Goal: Communication & Community: Share content

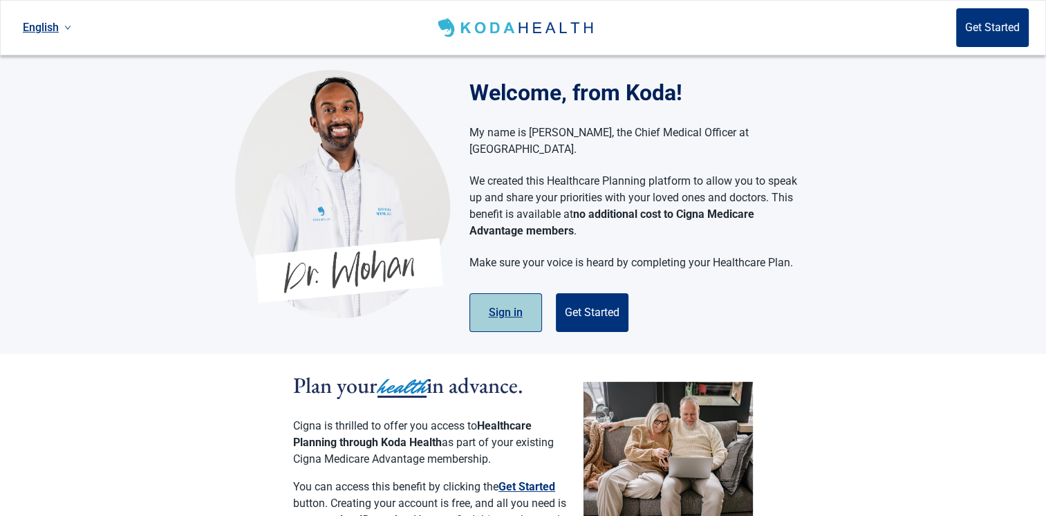
click at [508, 301] on button "Sign in" at bounding box center [506, 312] width 73 height 39
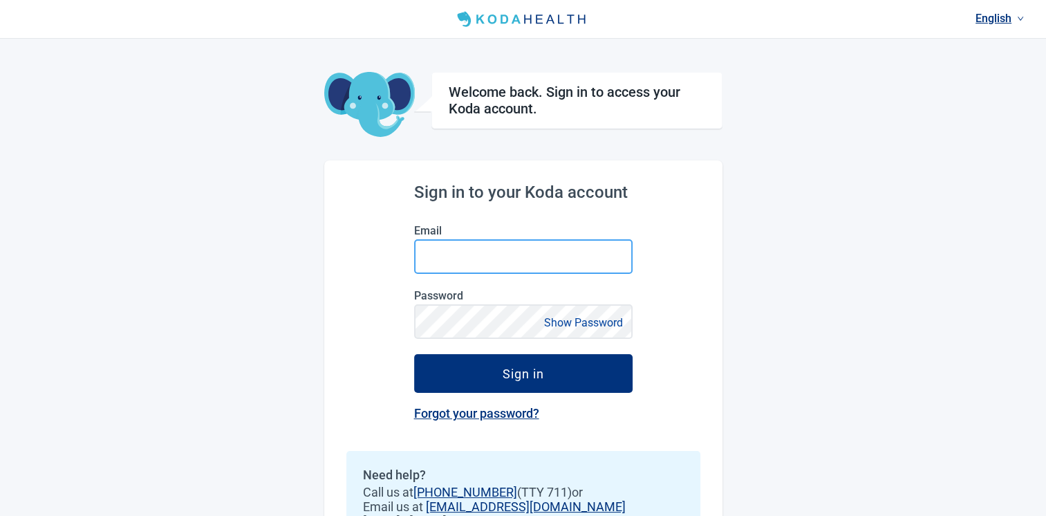
click at [467, 268] on input "Email" at bounding box center [523, 256] width 219 height 35
type input "[PERSON_NAME][EMAIL_ADDRESS][PERSON_NAME][DOMAIN_NAME]"
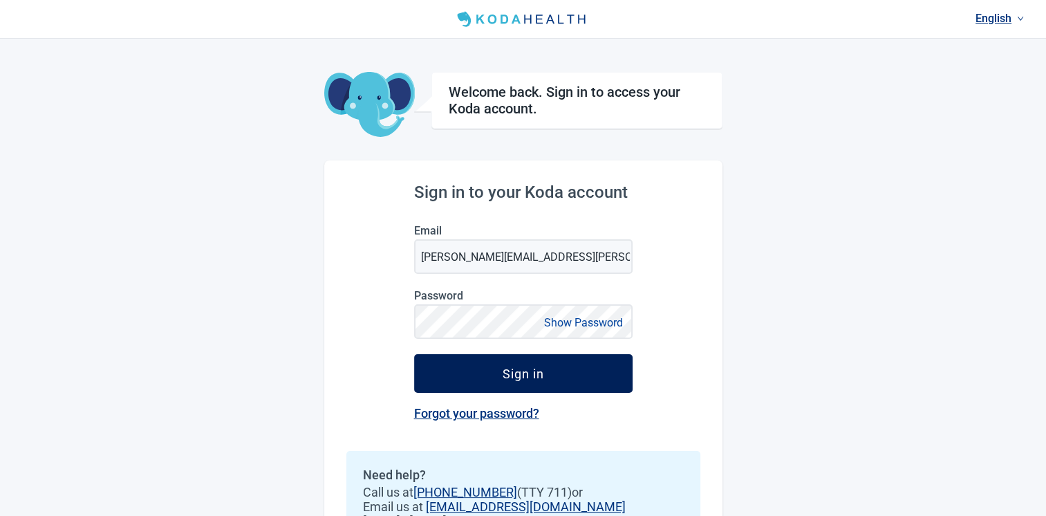
click at [542, 376] on div "Sign in" at bounding box center [523, 374] width 41 height 14
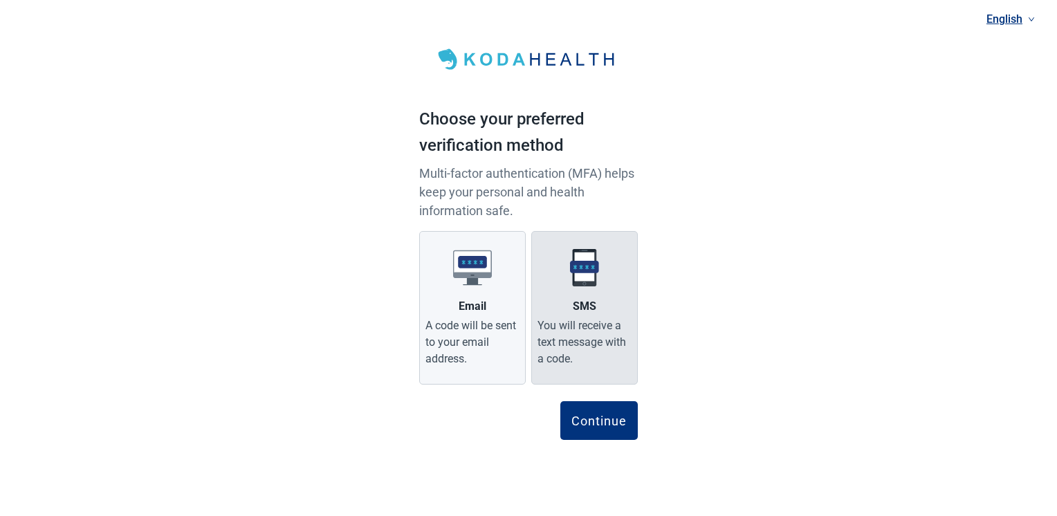
click at [596, 313] on label "SMS You will receive a text message with a code." at bounding box center [584, 308] width 107 height 154
click at [0, 0] on input "SMS You will receive a text message with a code." at bounding box center [0, 0] width 0 height 0
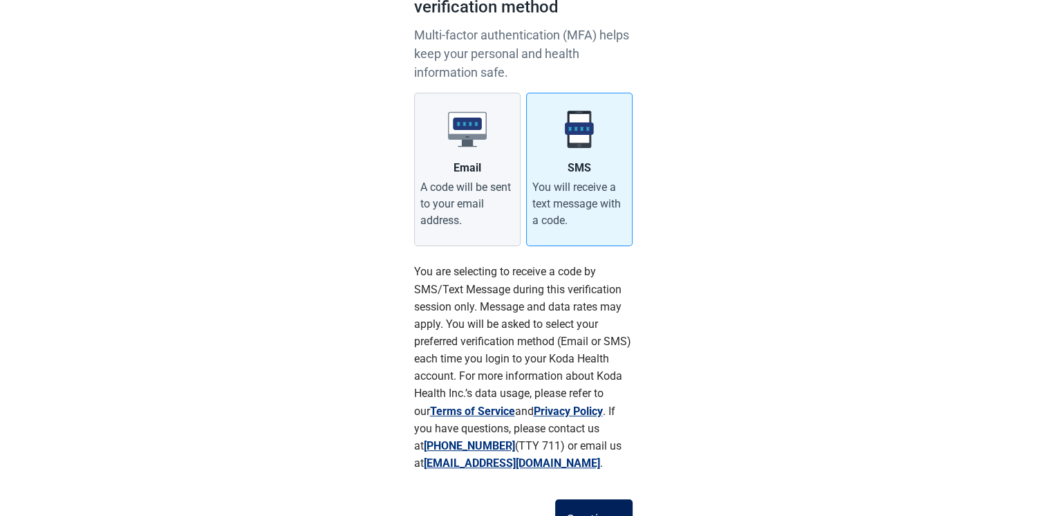
scroll to position [204, 0]
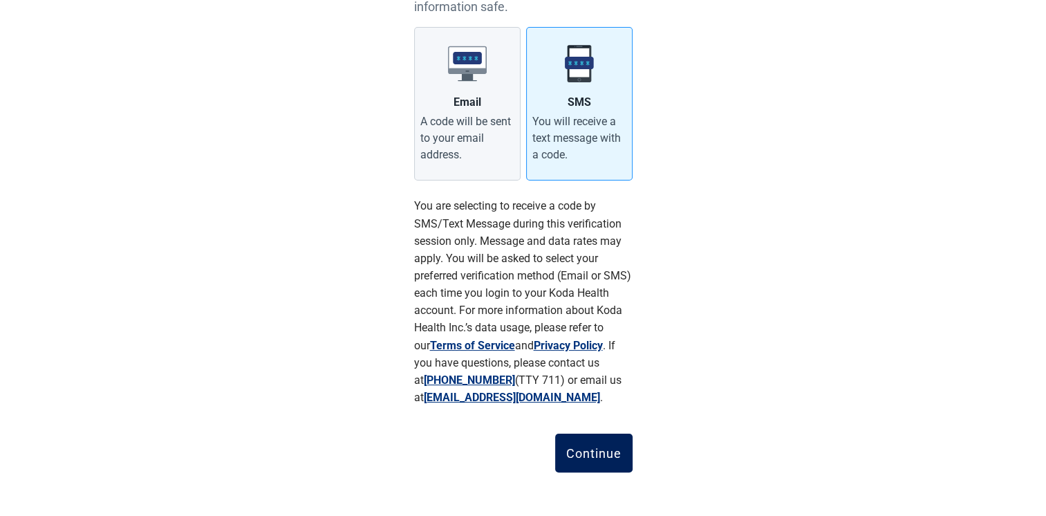
click at [577, 450] on div "Continue" at bounding box center [593, 453] width 55 height 14
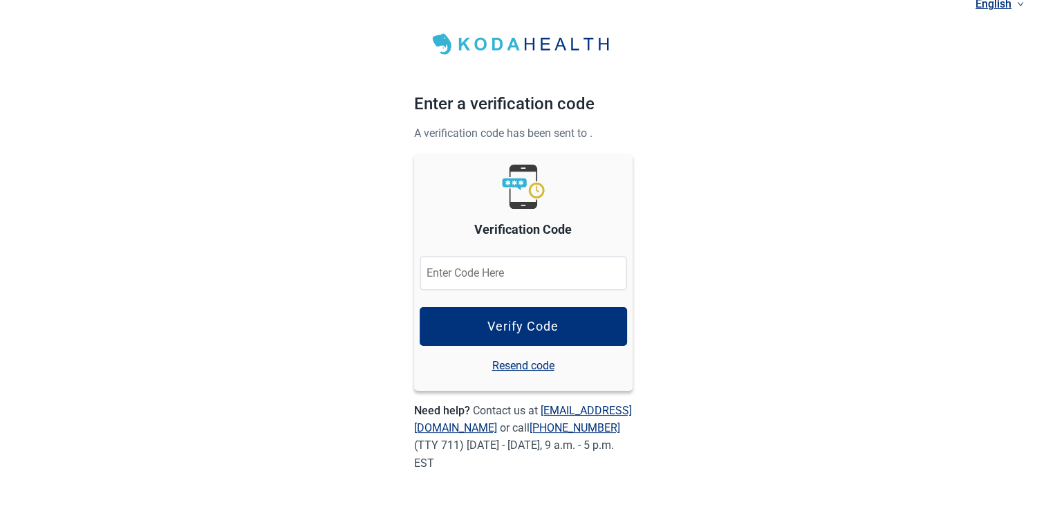
scroll to position [14, 0]
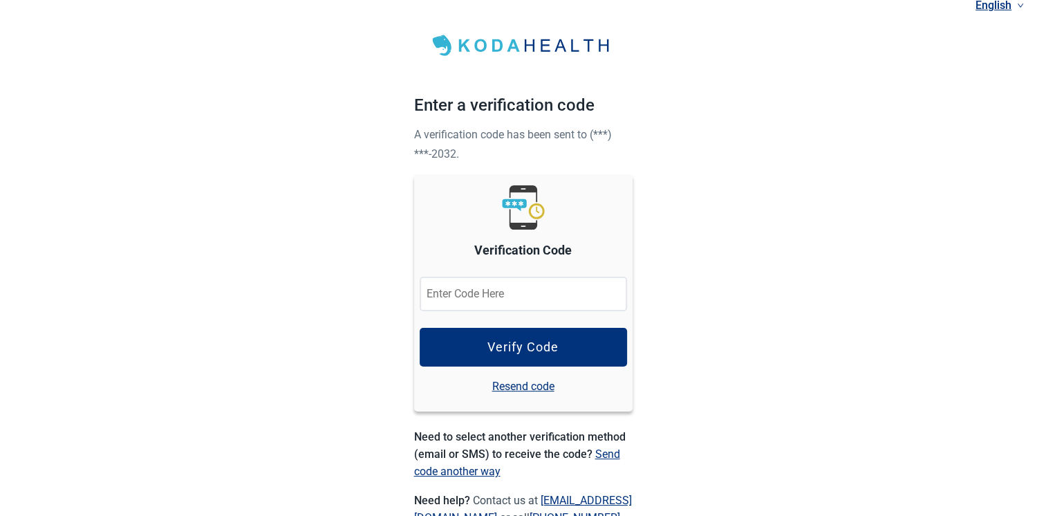
click at [528, 297] on input "Verification Code" at bounding box center [523, 294] width 207 height 35
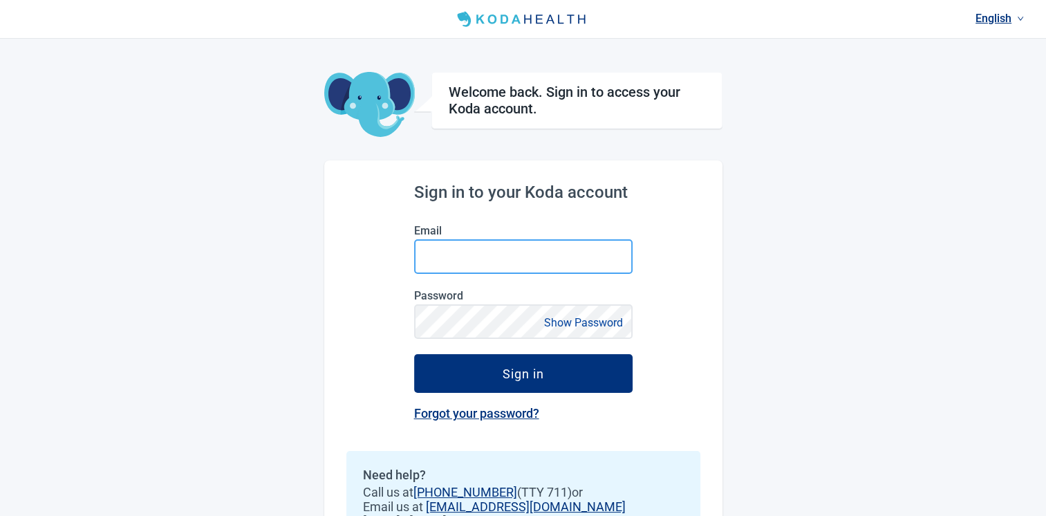
click at [428, 253] on input "Email" at bounding box center [523, 256] width 219 height 35
type input "[PERSON_NAME][EMAIL_ADDRESS][PERSON_NAME][DOMAIN_NAME]"
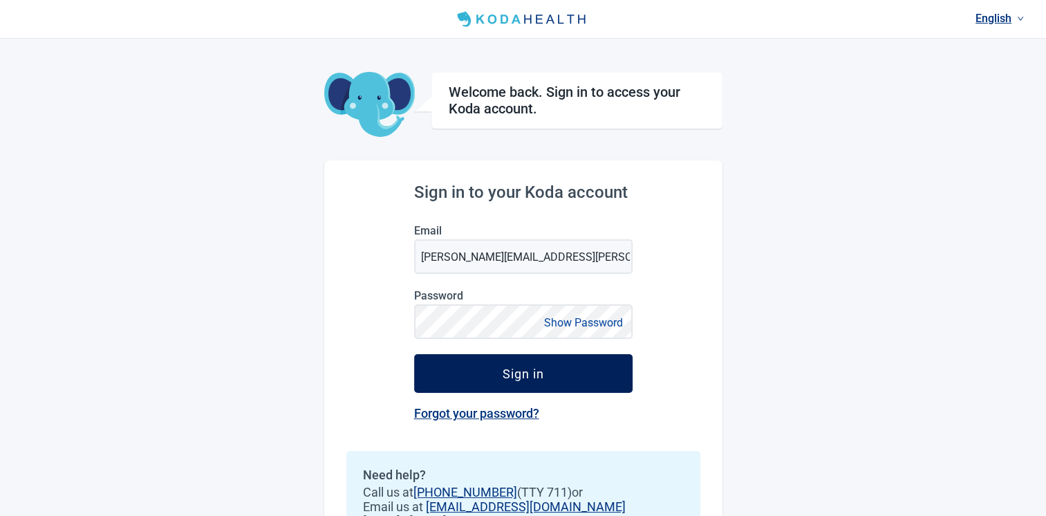
click at [495, 374] on button "Sign in" at bounding box center [523, 373] width 219 height 39
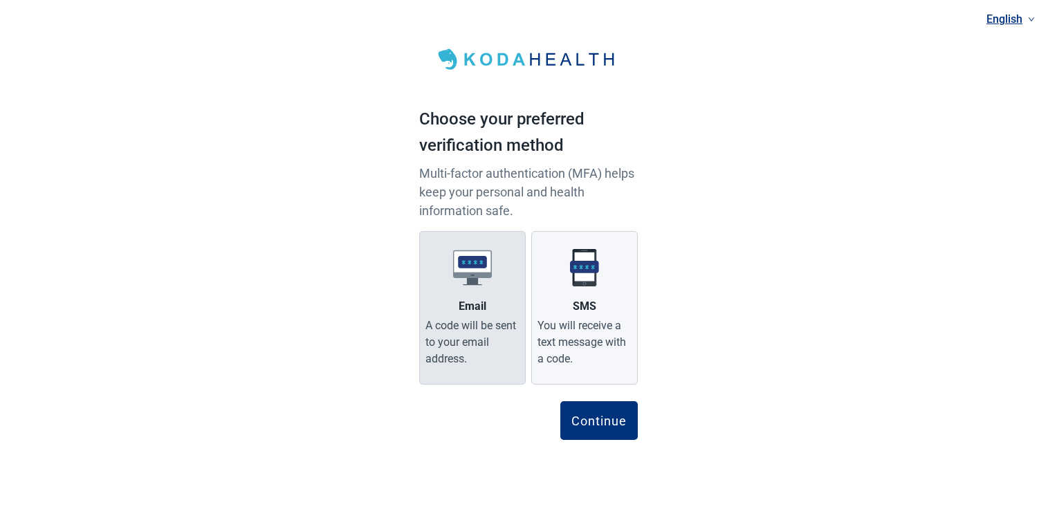
click at [468, 313] on div "Email" at bounding box center [473, 306] width 28 height 17
click at [0, 0] on input "Email A code will be sent to your email address." at bounding box center [0, 0] width 0 height 0
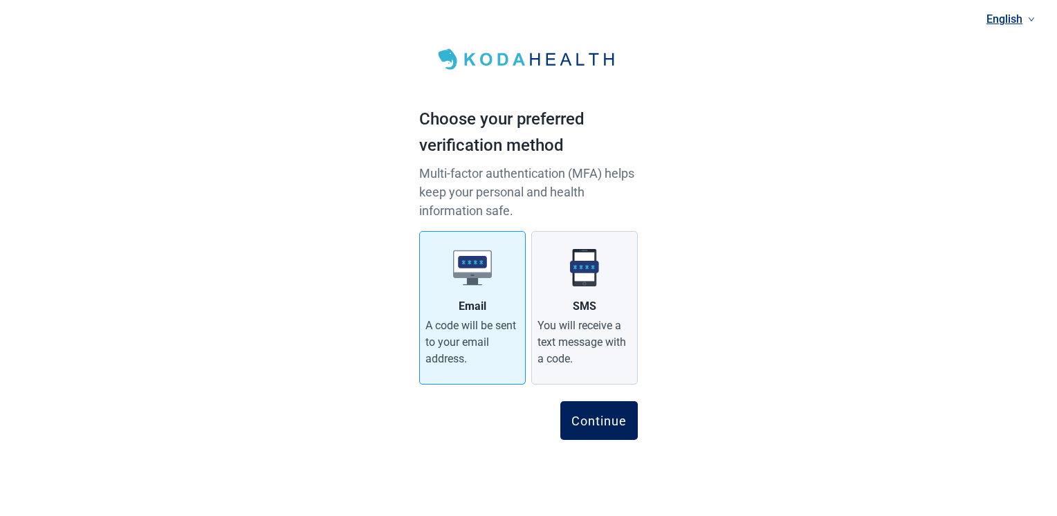
click at [608, 422] on div "Continue" at bounding box center [598, 421] width 55 height 14
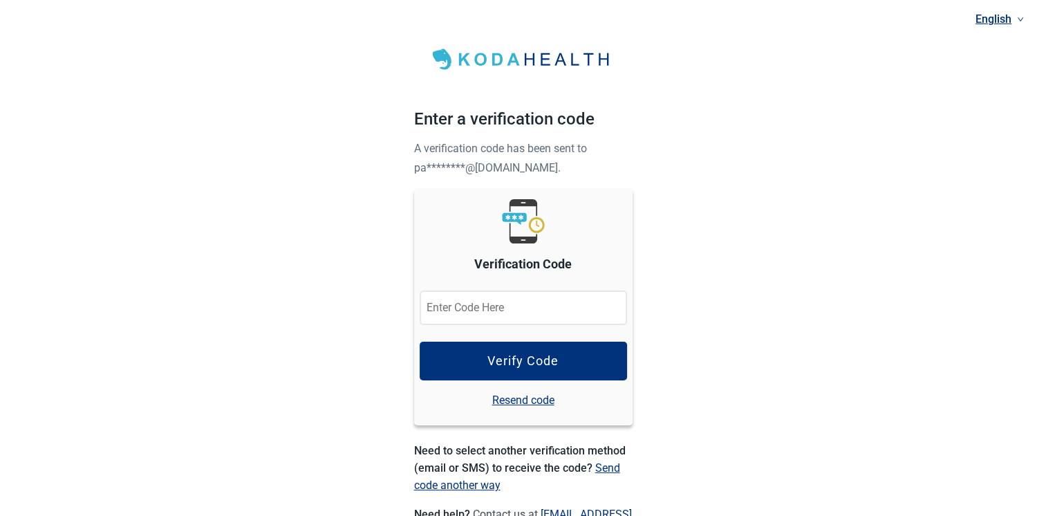
click at [515, 308] on input "Verification Code" at bounding box center [523, 307] width 207 height 35
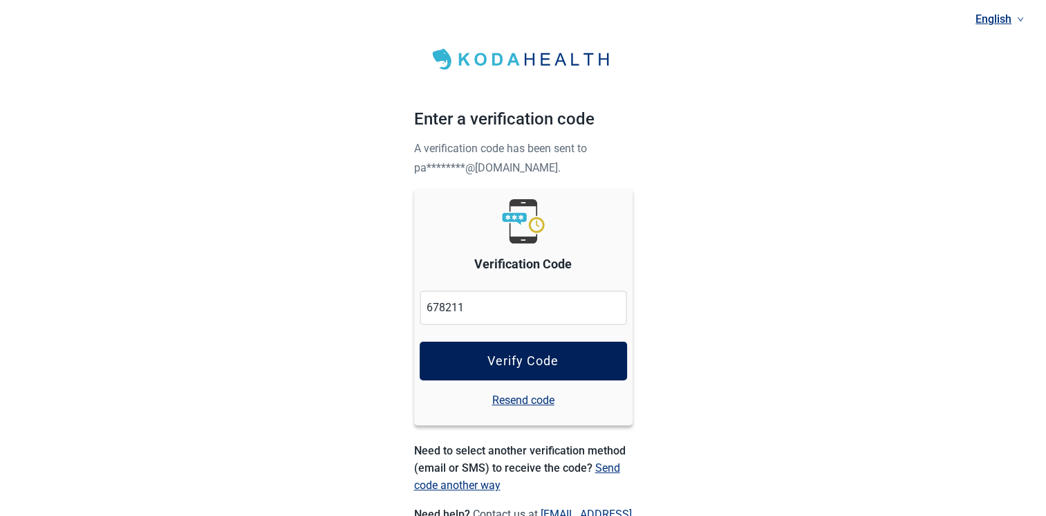
type input "678211"
click at [540, 355] on div "Verify Code" at bounding box center [523, 361] width 71 height 14
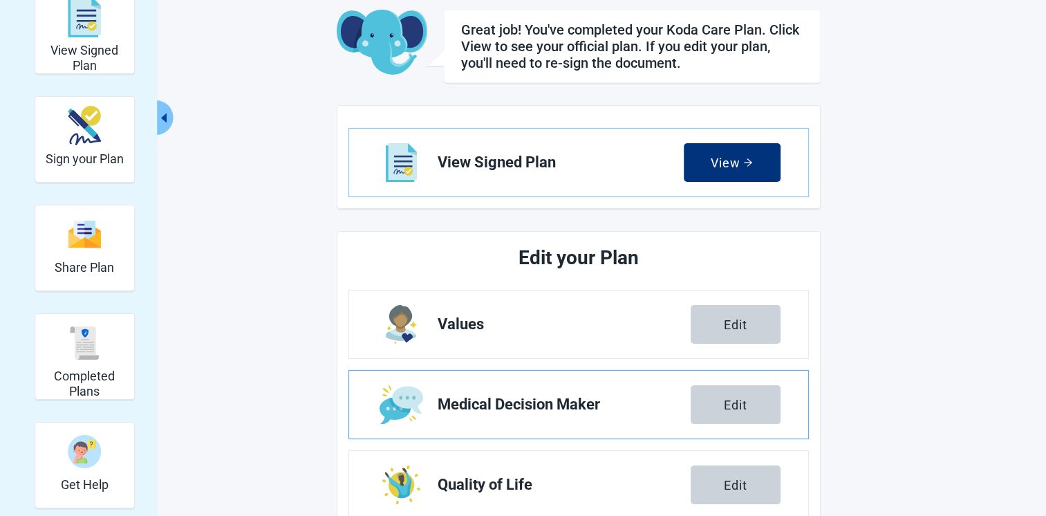
scroll to position [5, 0]
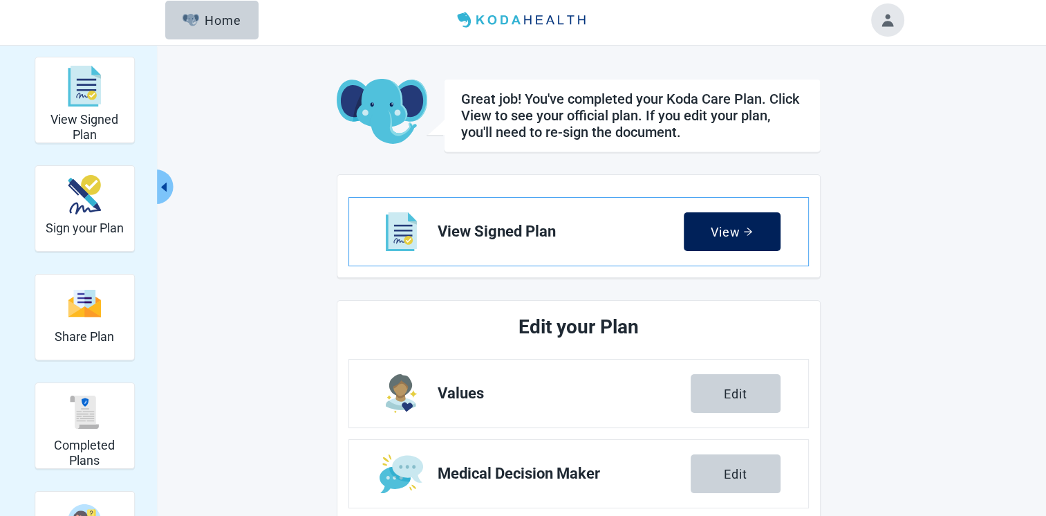
click at [755, 236] on button "View" at bounding box center [732, 231] width 97 height 39
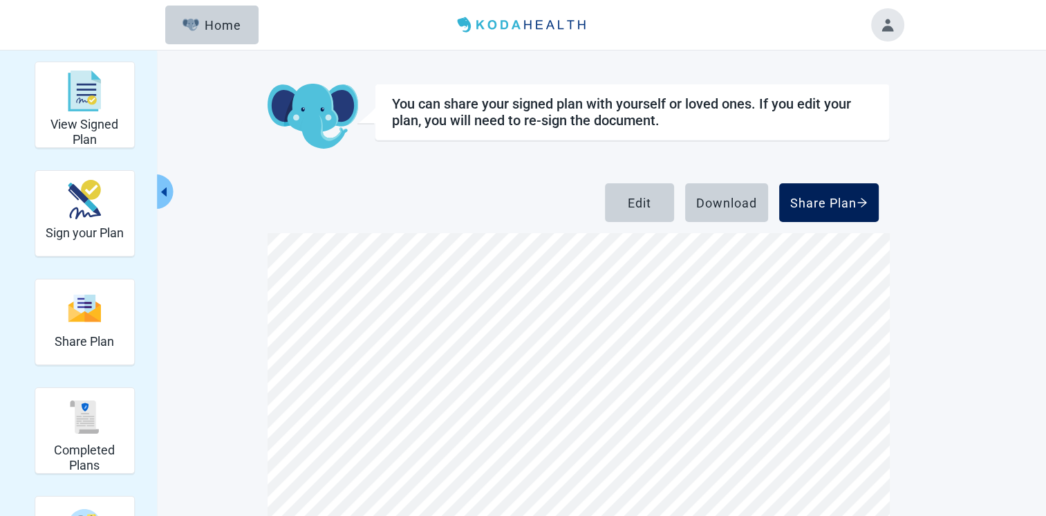
click at [816, 203] on div "Share Plan" at bounding box center [829, 203] width 77 height 14
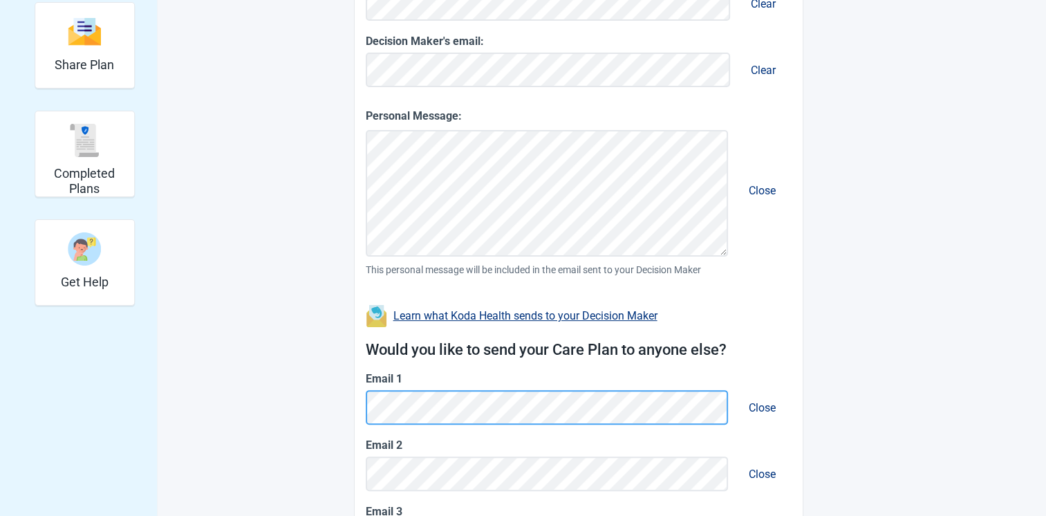
scroll to position [415, 0]
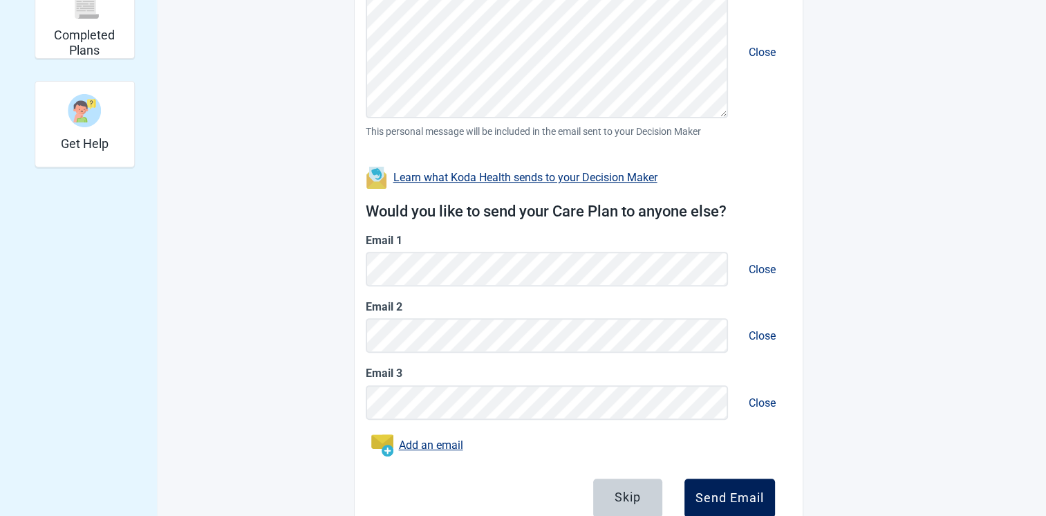
click at [730, 499] on div "Send Email" at bounding box center [730, 498] width 68 height 14
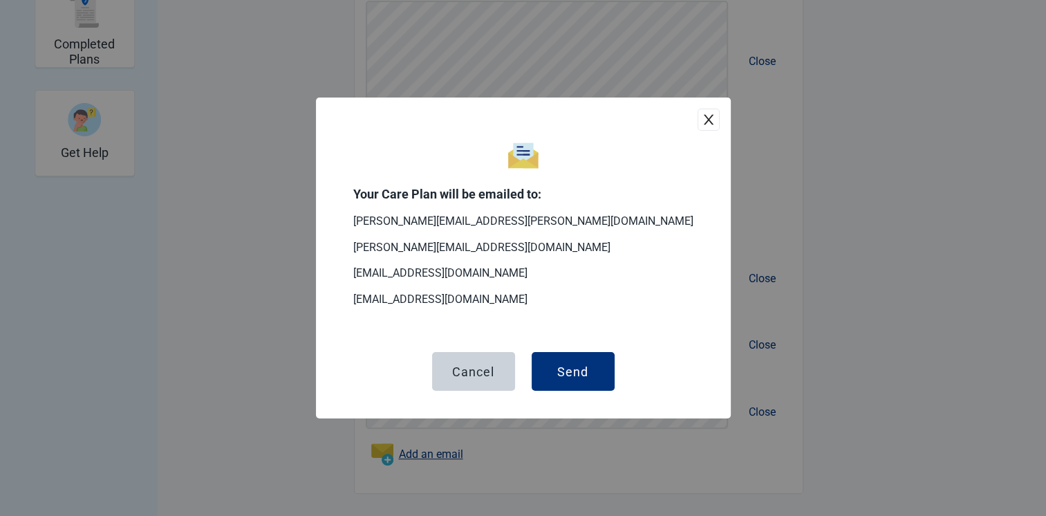
scroll to position [405, 0]
click at [476, 369] on div "Cancel" at bounding box center [473, 371] width 42 height 14
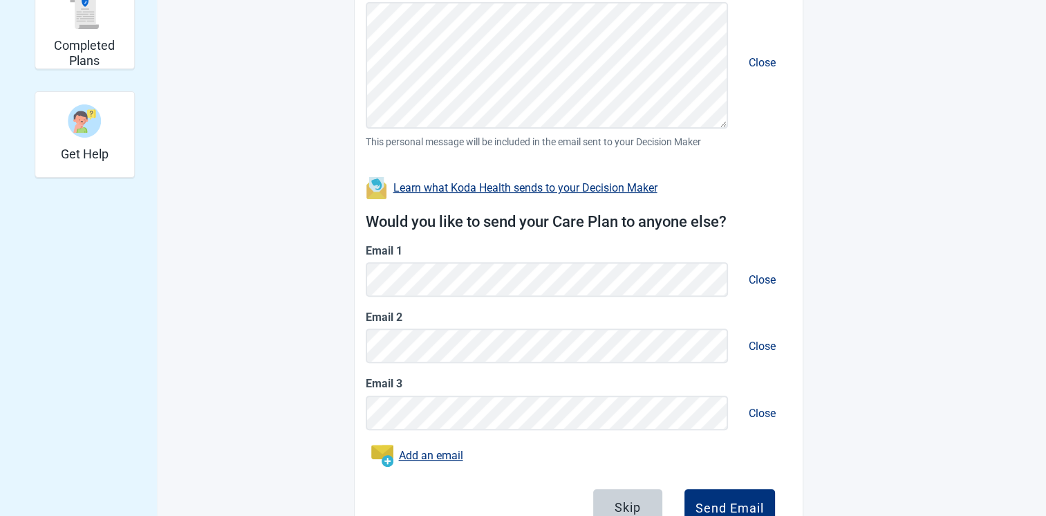
click at [769, 346] on button "Close" at bounding box center [762, 345] width 49 height 39
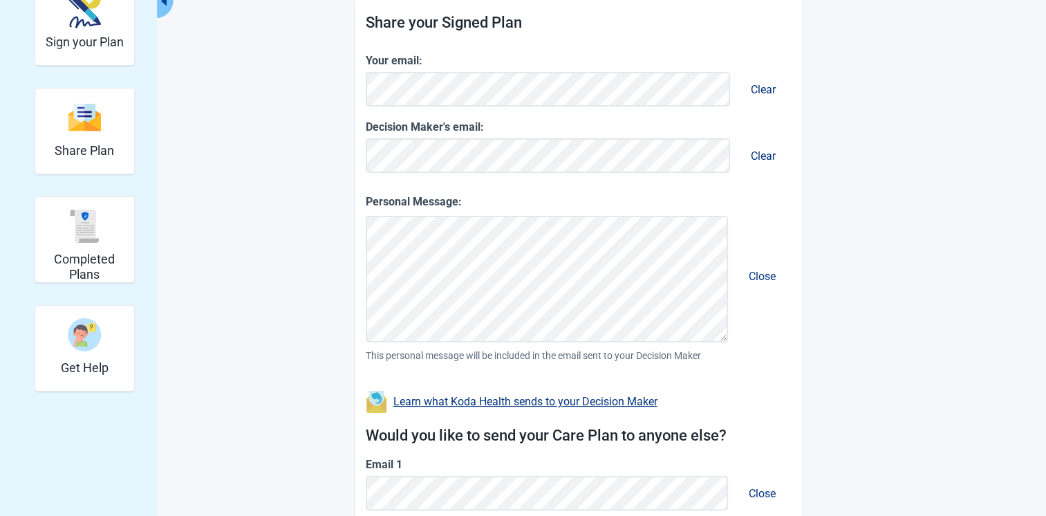
scroll to position [398, 0]
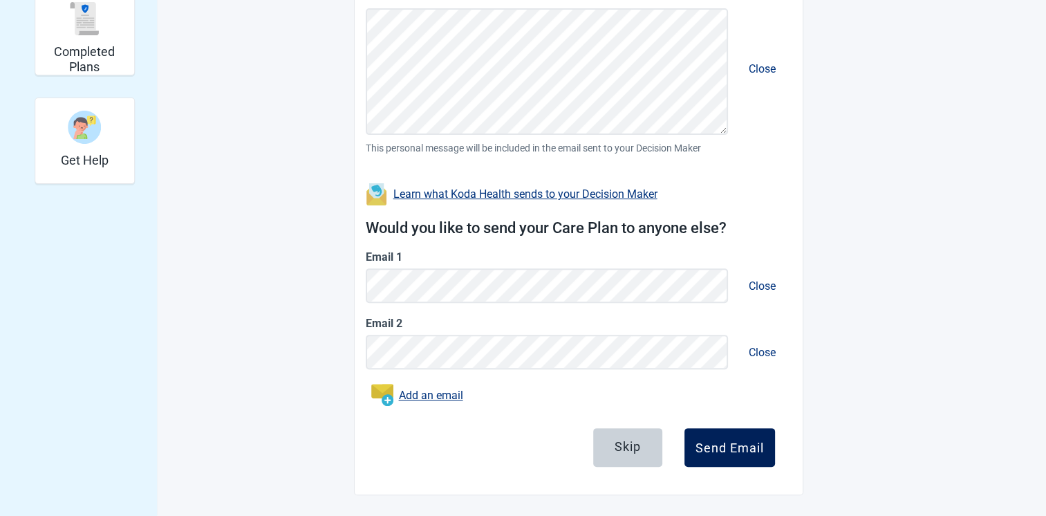
click at [739, 450] on div "Send Email" at bounding box center [730, 448] width 68 height 14
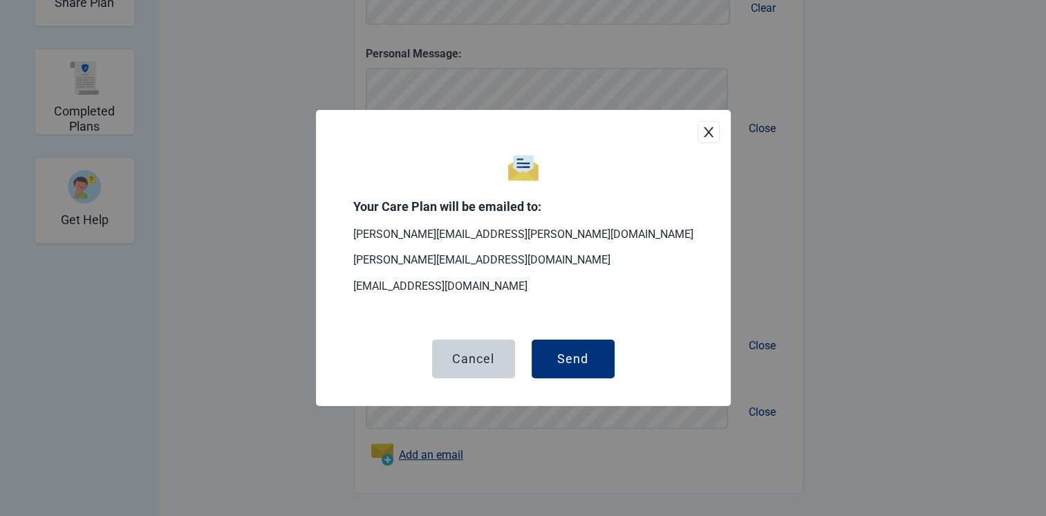
scroll to position [338, 0]
click at [575, 362] on div "Send" at bounding box center [572, 359] width 31 height 14
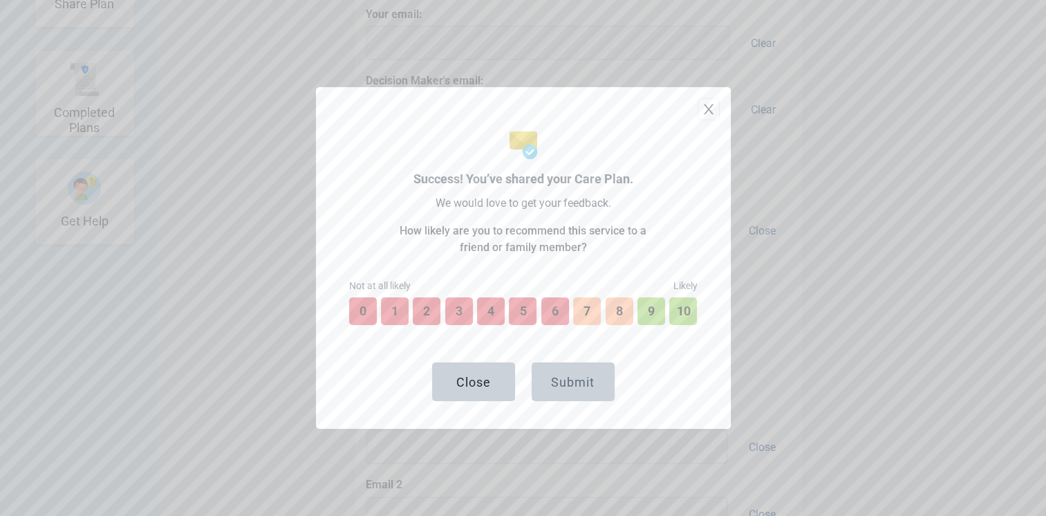
scroll to position [438, 0]
click at [685, 300] on button "10" at bounding box center [683, 311] width 30 height 30
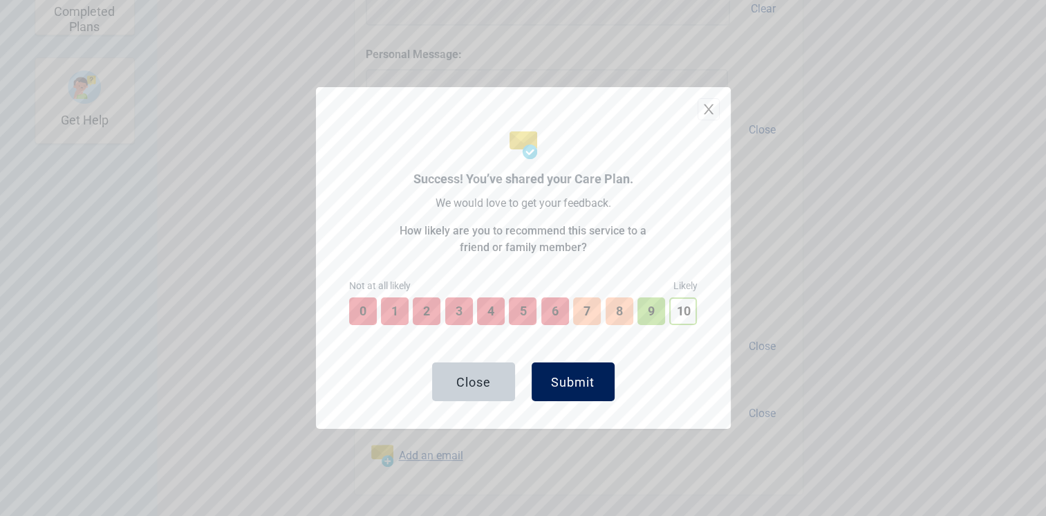
click at [572, 368] on button "Submit" at bounding box center [573, 381] width 83 height 39
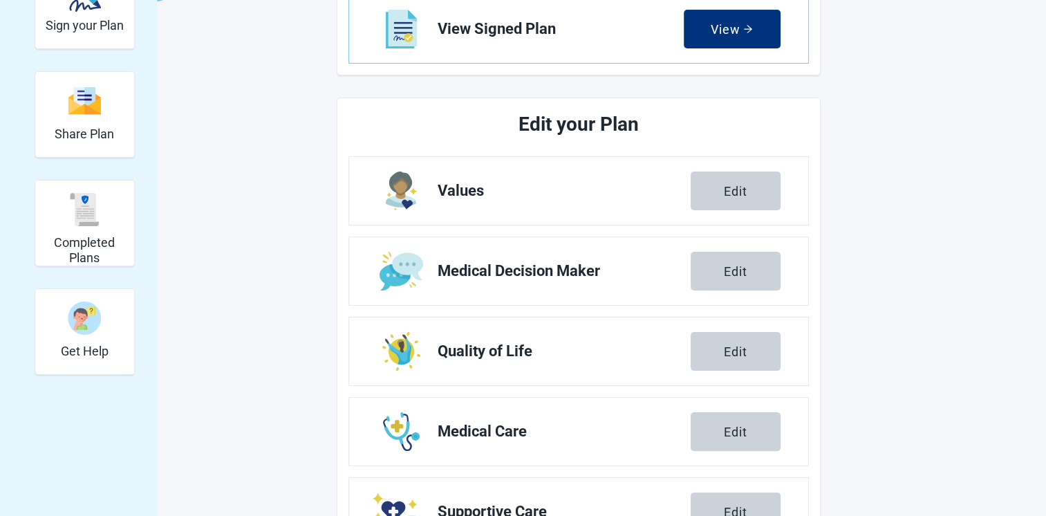
scroll to position [277, 0]
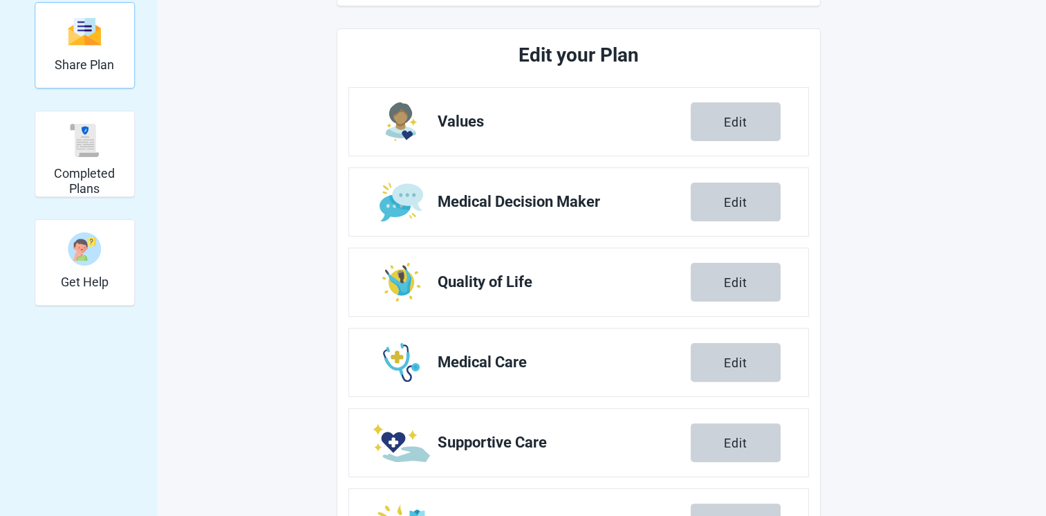
click at [90, 65] on h2 "Share Plan" at bounding box center [84, 64] width 59 height 15
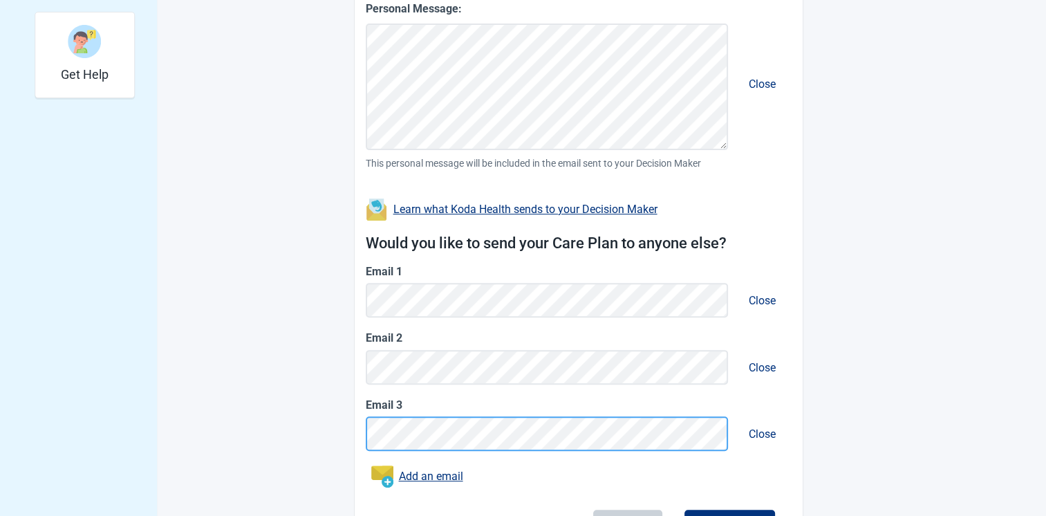
scroll to position [346, 0]
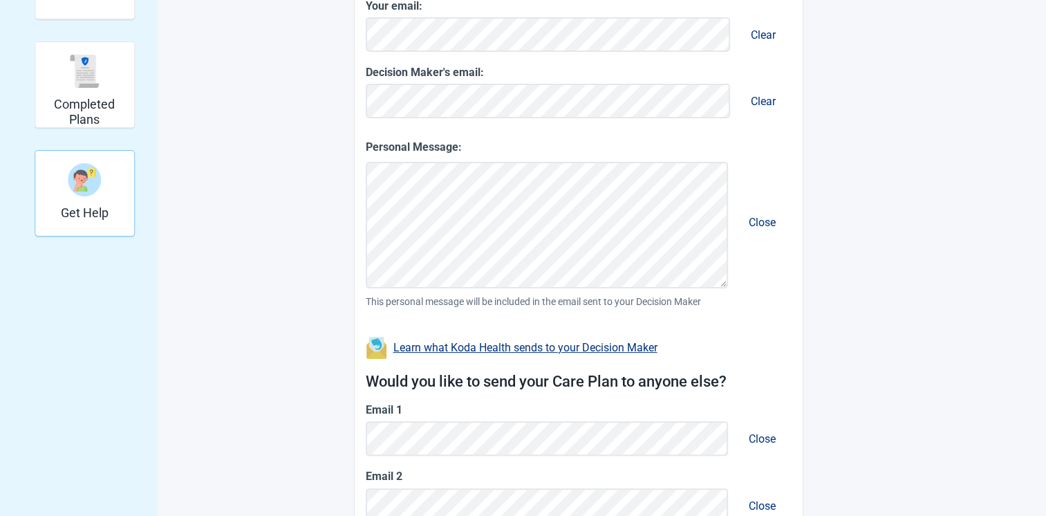
click at [91, 185] on img "Get Help" at bounding box center [84, 179] width 33 height 33
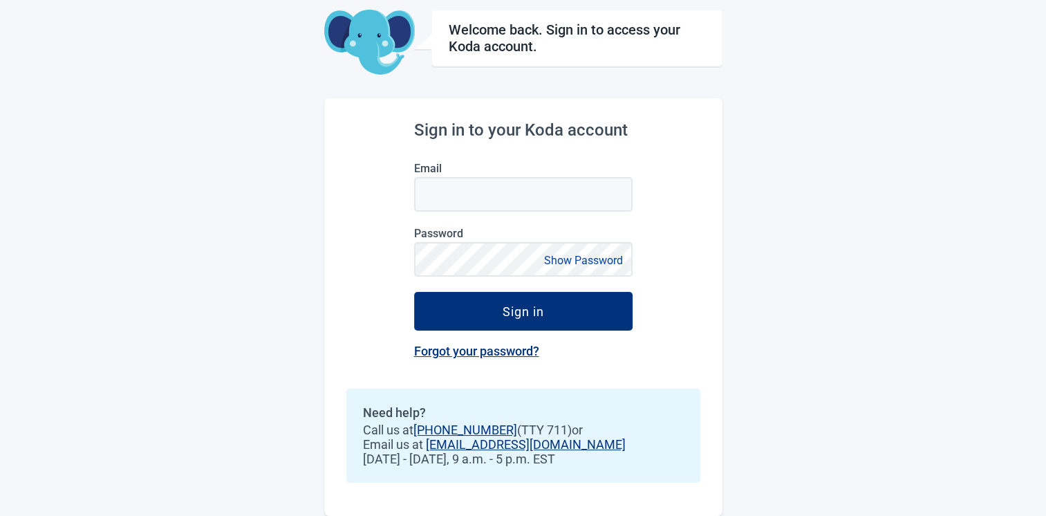
scroll to position [65, 0]
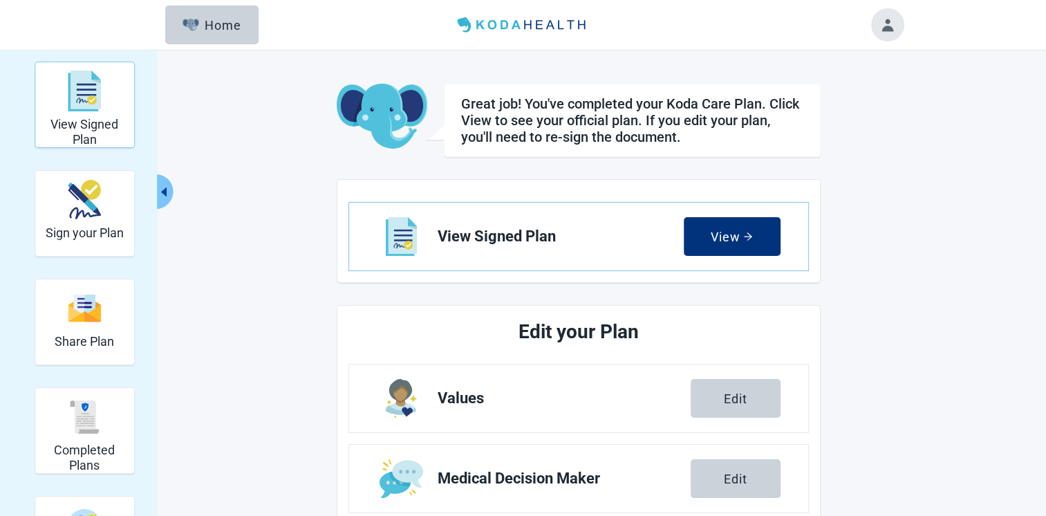
click at [89, 120] on h2 "View Signed Plan" at bounding box center [85, 132] width 88 height 30
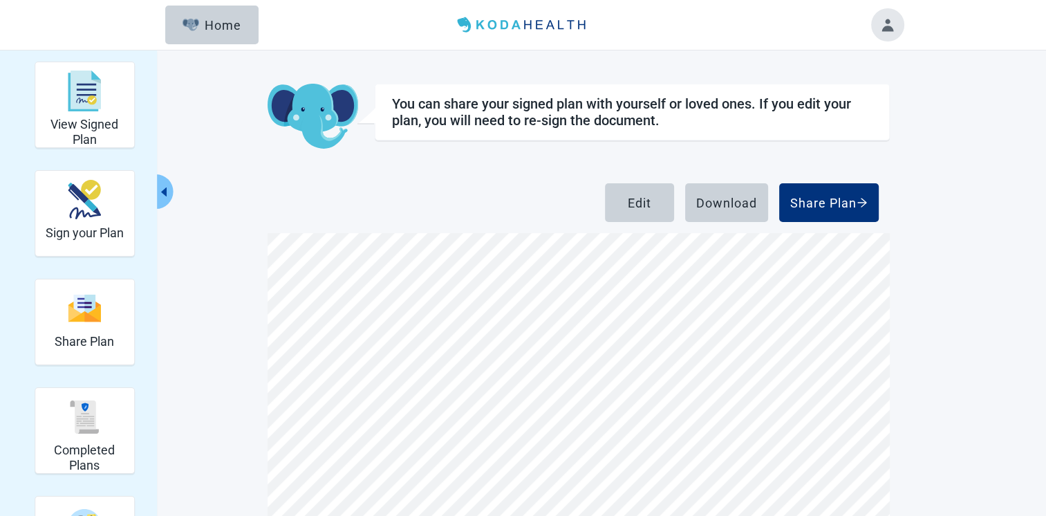
click at [886, 29] on button "Toggle account menu" at bounding box center [887, 24] width 33 height 33
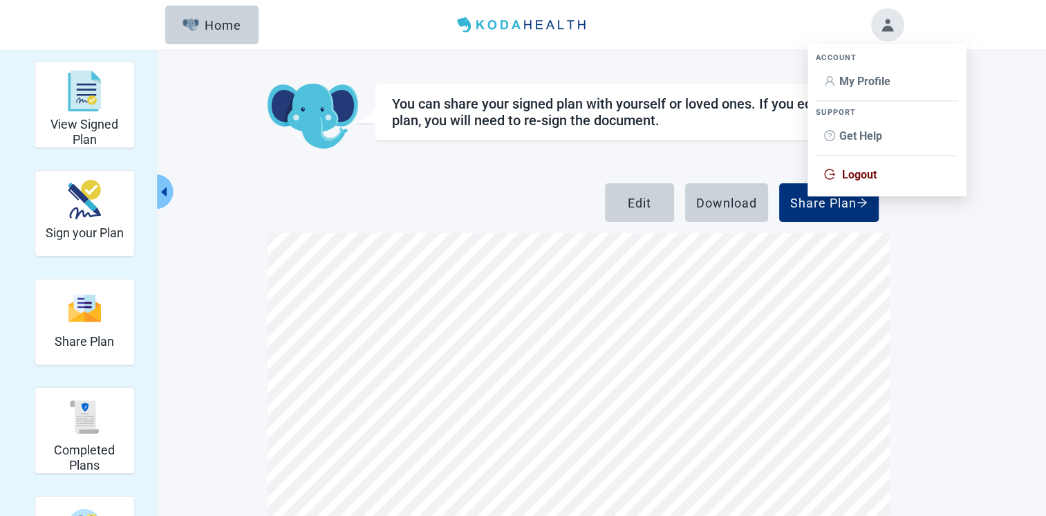
click at [847, 176] on span "Logout" at bounding box center [859, 174] width 35 height 13
